Goal: Task Accomplishment & Management: Complete application form

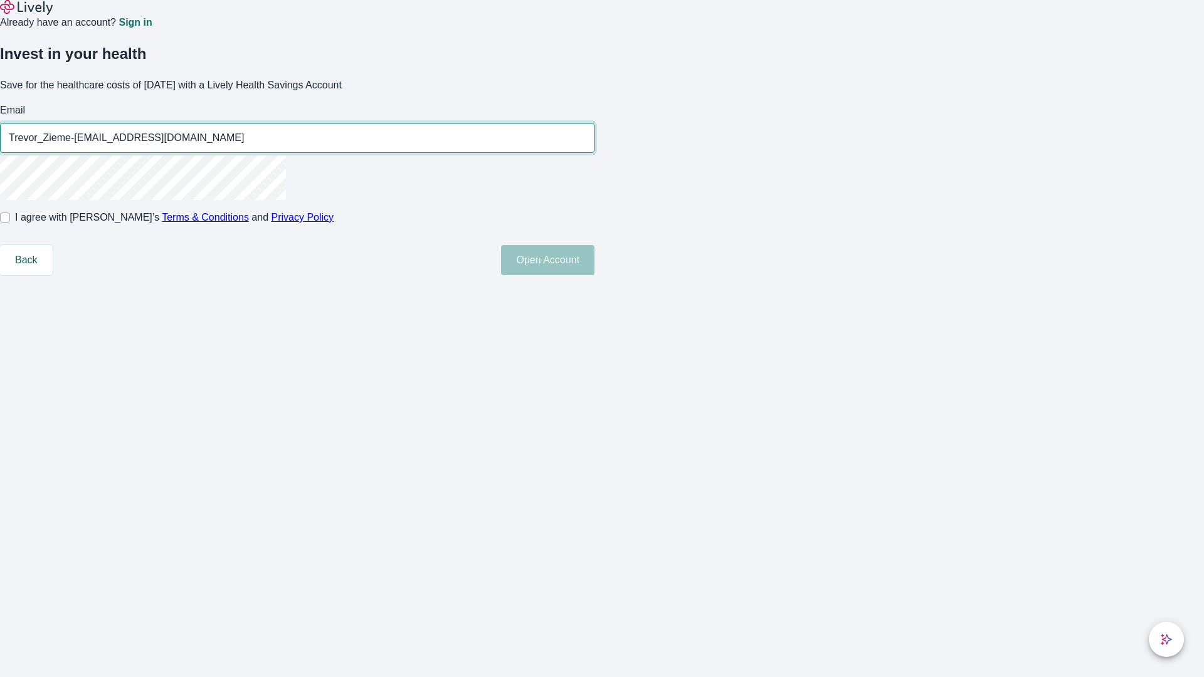
type input "Trevor_Zieme-[EMAIL_ADDRESS][DOMAIN_NAME]"
click at [10, 223] on input "I agree with Lively’s Terms & Conditions and Privacy Policy" at bounding box center [5, 218] width 10 height 10
checkbox input "true"
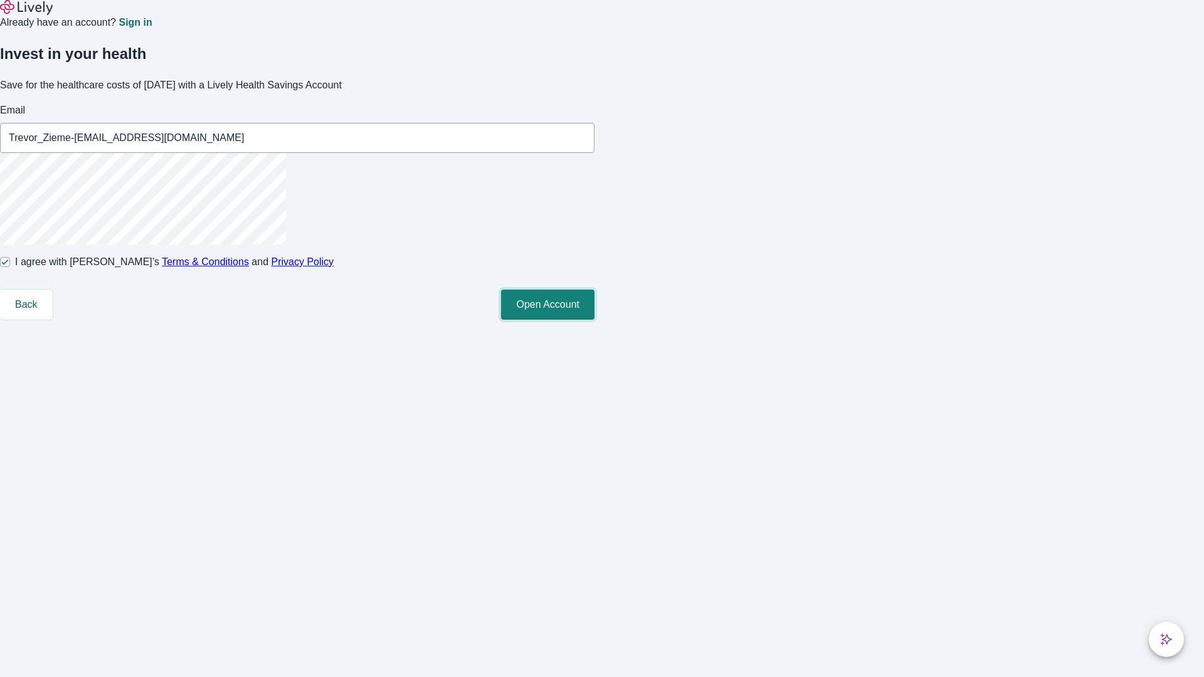
click at [595, 320] on button "Open Account" at bounding box center [547, 305] width 93 height 30
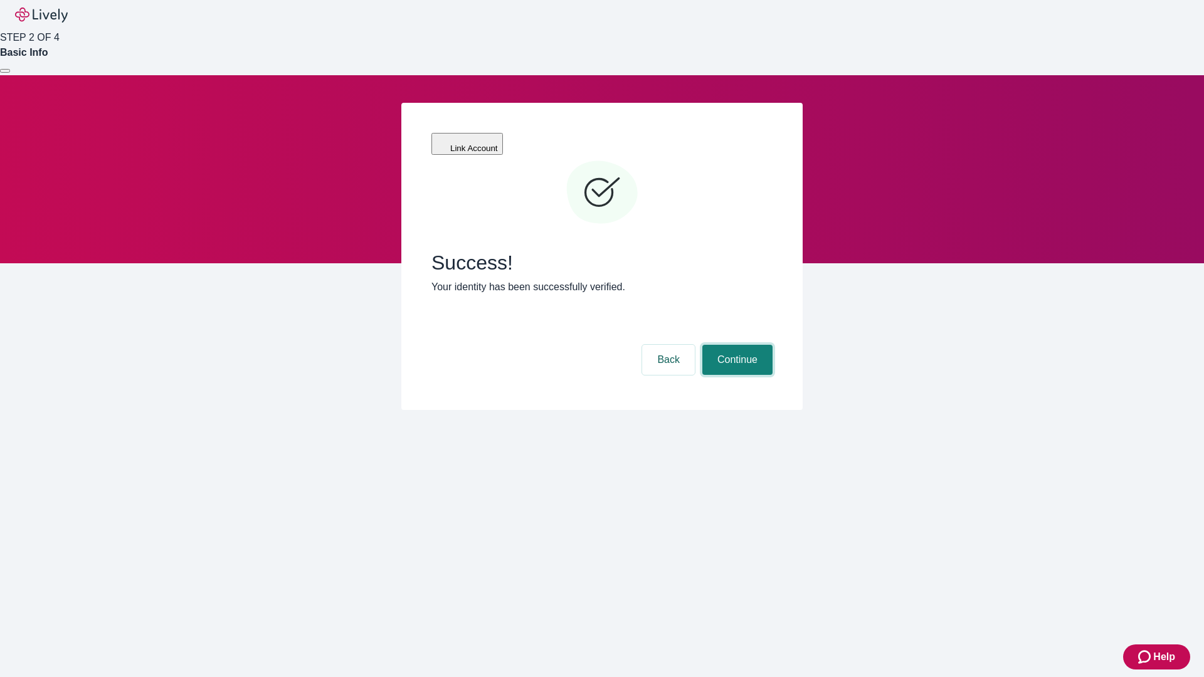
click at [736, 345] on button "Continue" at bounding box center [737, 360] width 70 height 30
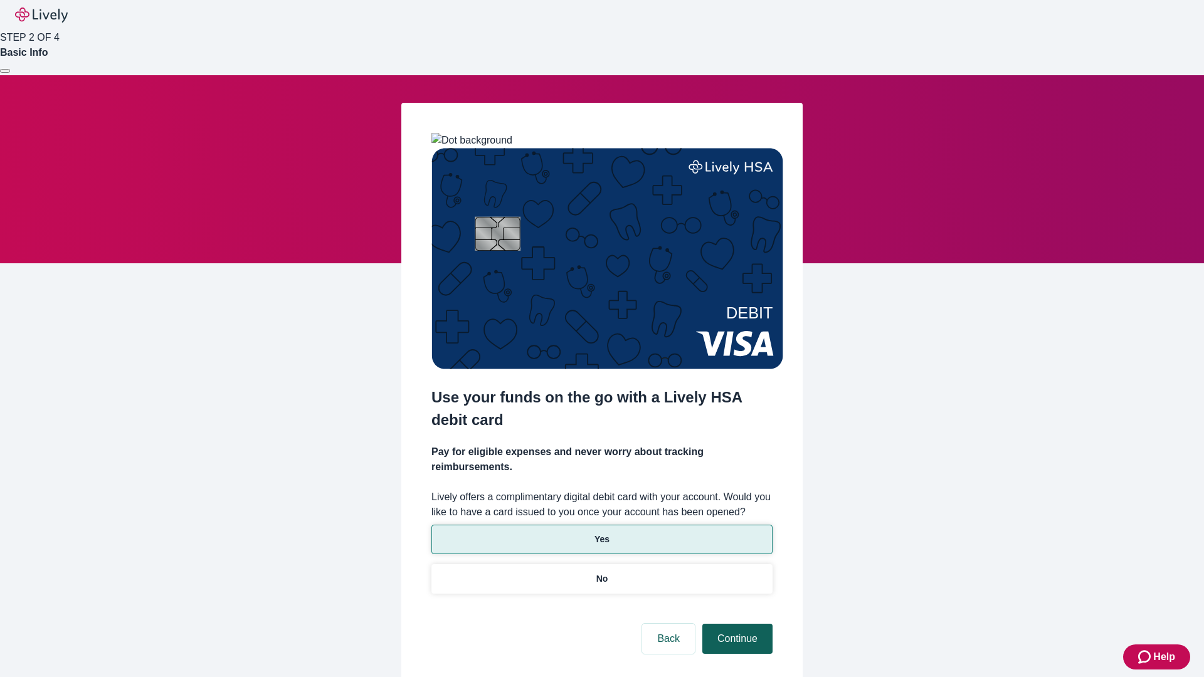
click at [601, 533] on p "Yes" at bounding box center [602, 539] width 15 height 13
click at [736, 624] on button "Continue" at bounding box center [737, 639] width 70 height 30
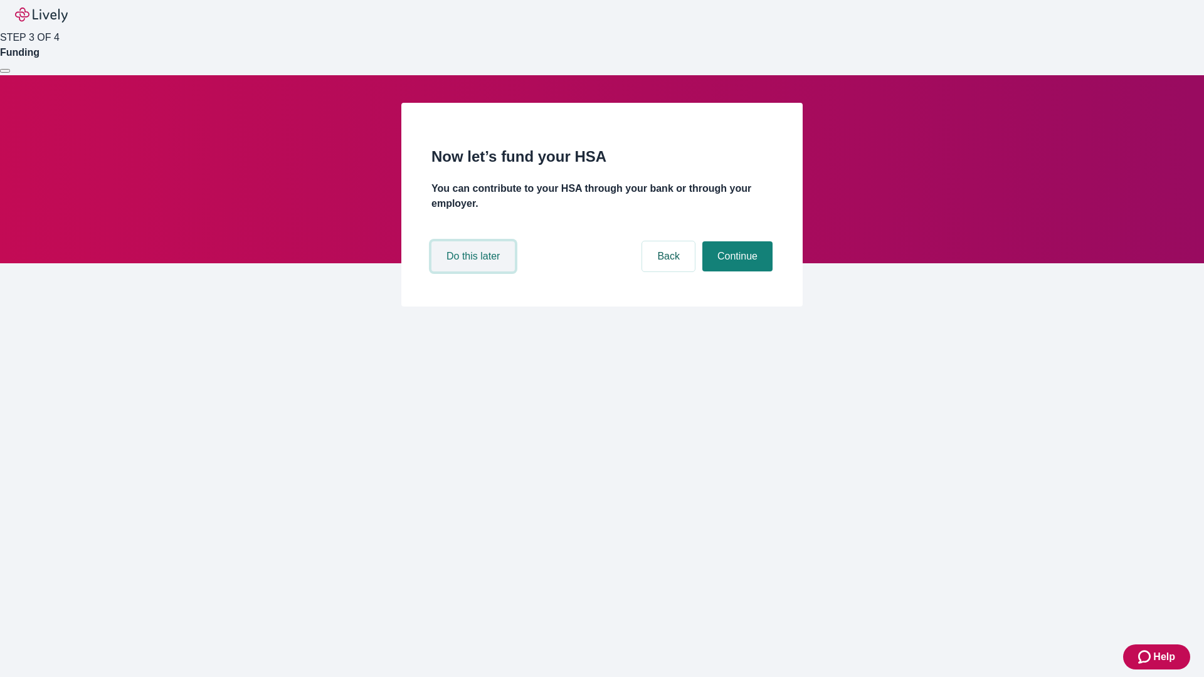
click at [475, 272] on button "Do this later" at bounding box center [472, 256] width 83 height 30
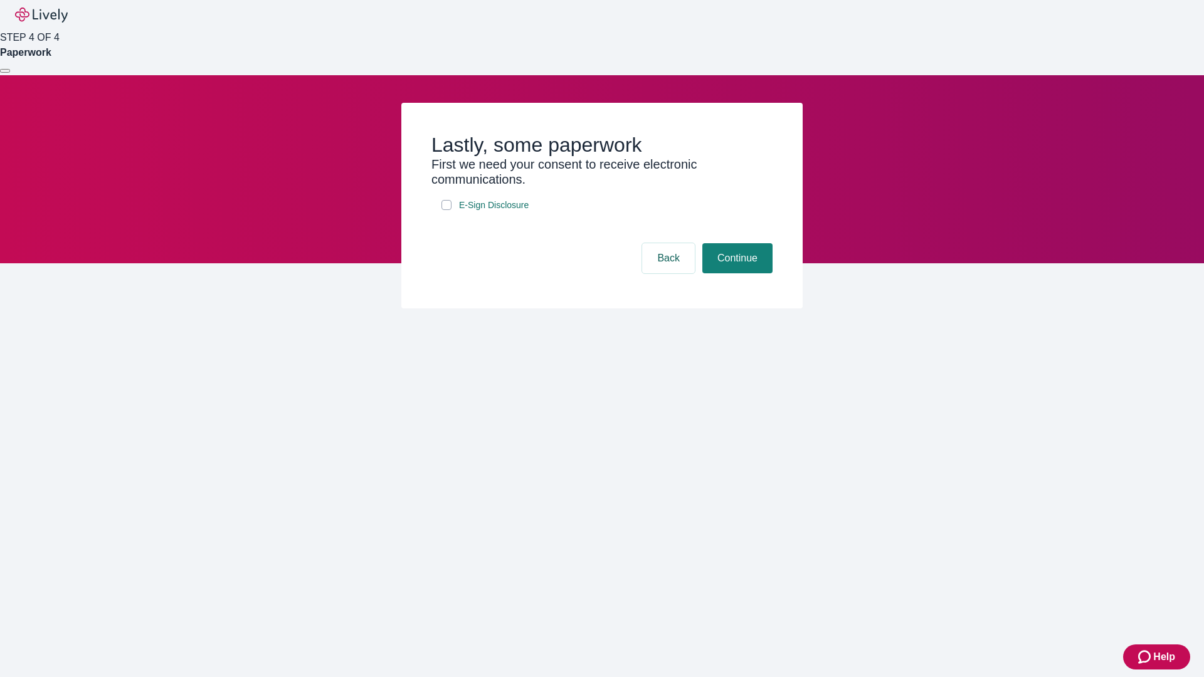
click at [447, 210] on input "E-Sign Disclosure" at bounding box center [447, 205] width 10 height 10
checkbox input "true"
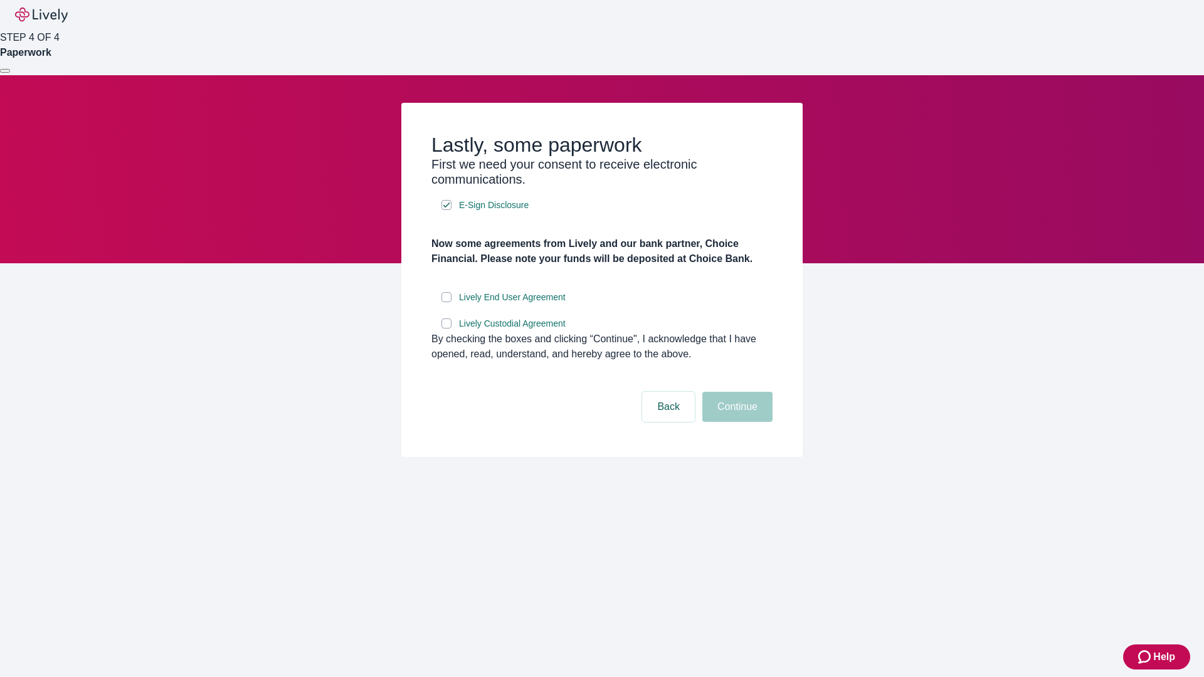
click at [447, 302] on input "Lively End User Agreement" at bounding box center [447, 297] width 10 height 10
checkbox input "true"
click at [447, 329] on input "Lively Custodial Agreement" at bounding box center [447, 324] width 10 height 10
checkbox input "true"
click at [736, 422] on button "Continue" at bounding box center [737, 407] width 70 height 30
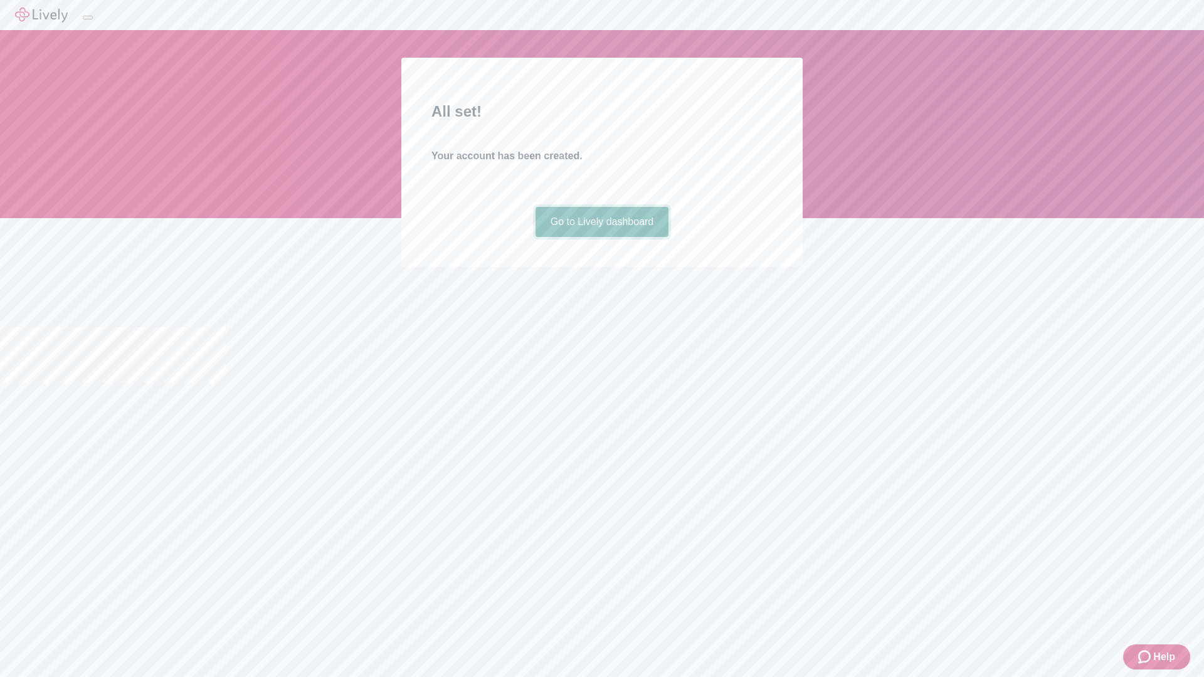
click at [601, 237] on link "Go to Lively dashboard" at bounding box center [603, 222] width 134 height 30
